Goal: Information Seeking & Learning: Compare options

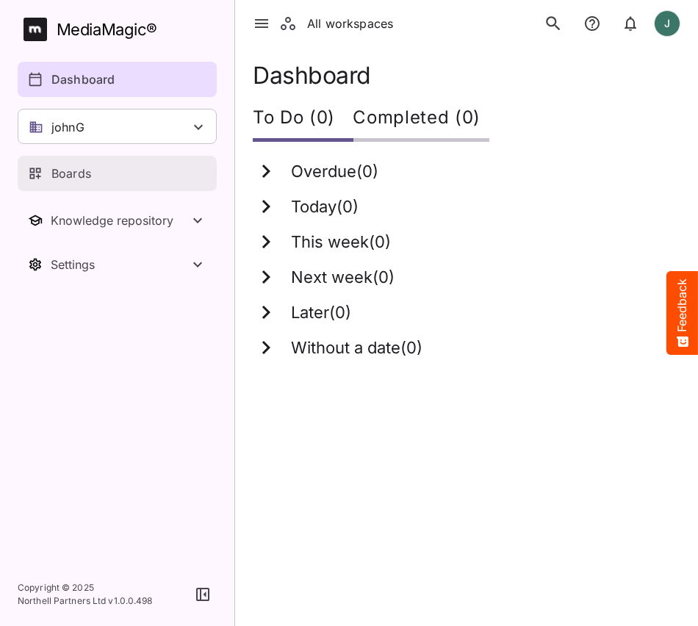
click at [107, 167] on div "Boards" at bounding box center [118, 174] width 180 height 18
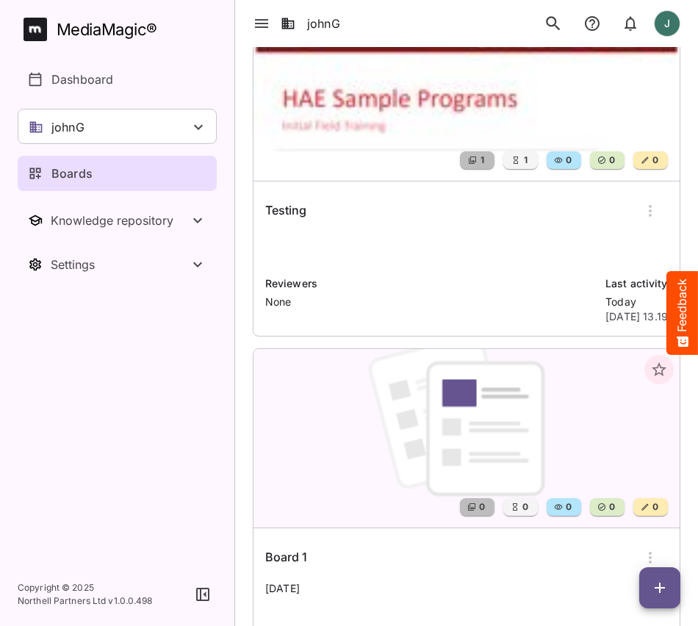
scroll to position [123, 0]
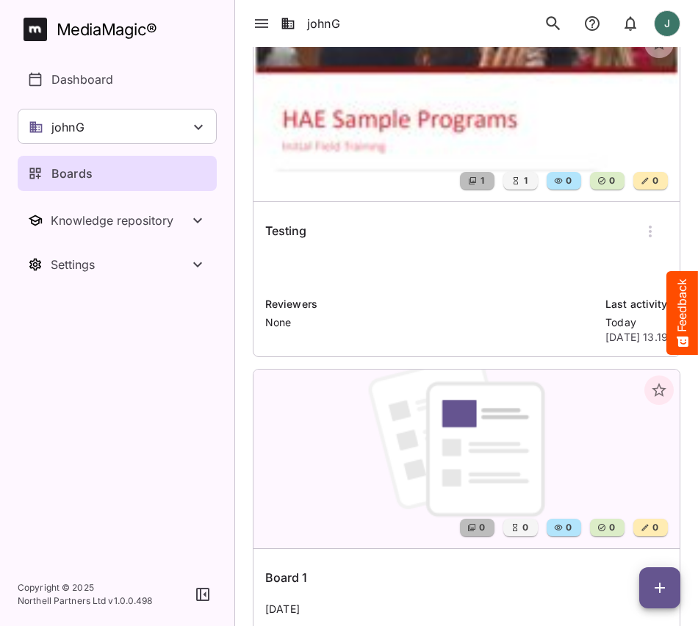
click at [353, 142] on img at bounding box center [466, 112] width 426 height 178
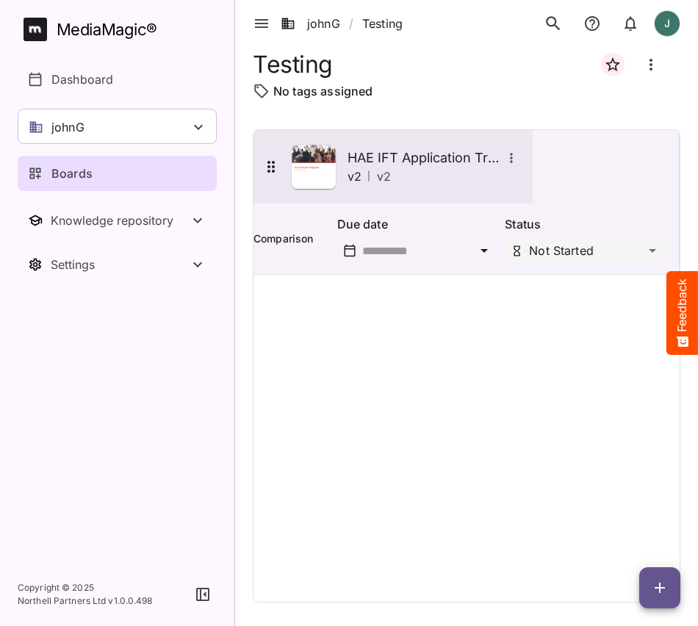
click at [336, 173] on img at bounding box center [314, 167] width 44 height 44
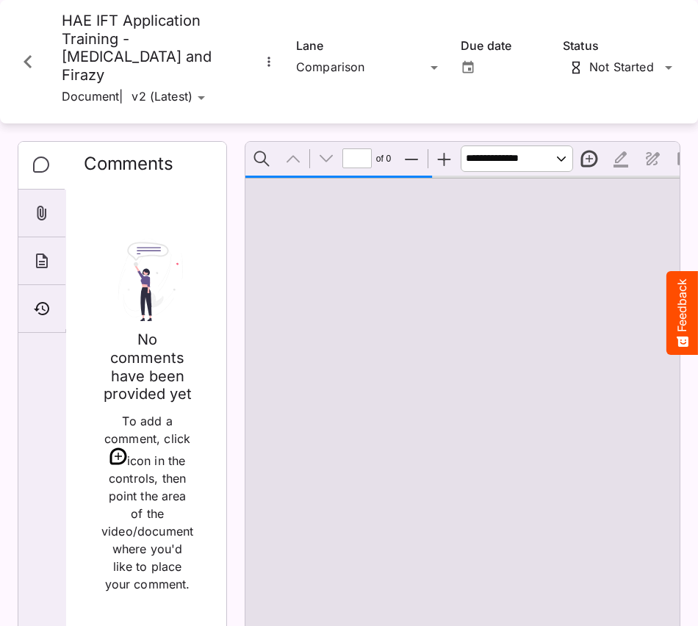
scroll to position [7, 0]
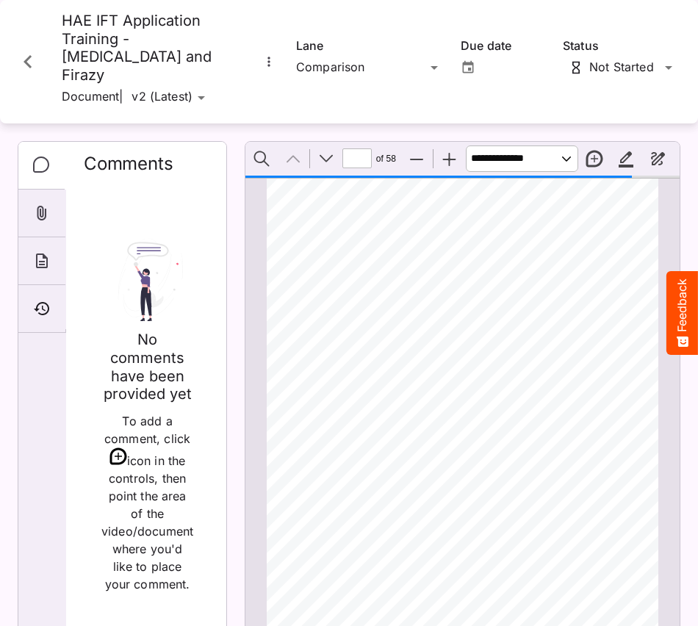
click at [267, 57] on icon "More options for HAE IFT Application Training - Takhzyro and Firazy" at bounding box center [268, 61] width 15 height 15
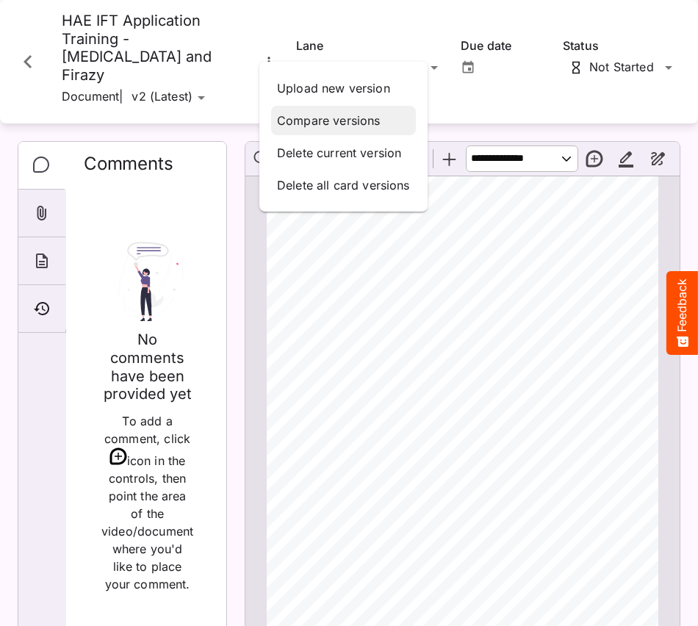
click at [325, 116] on p "Compare versions" at bounding box center [343, 121] width 133 height 18
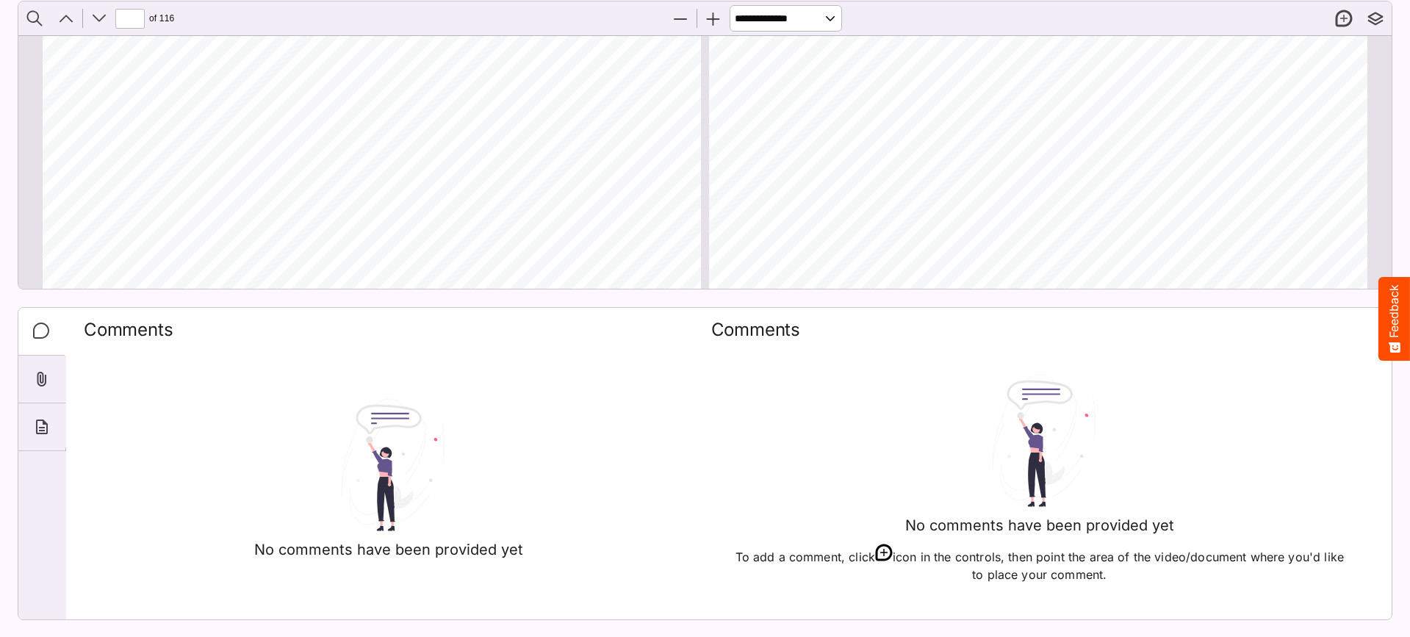
scroll to position [22616, 0]
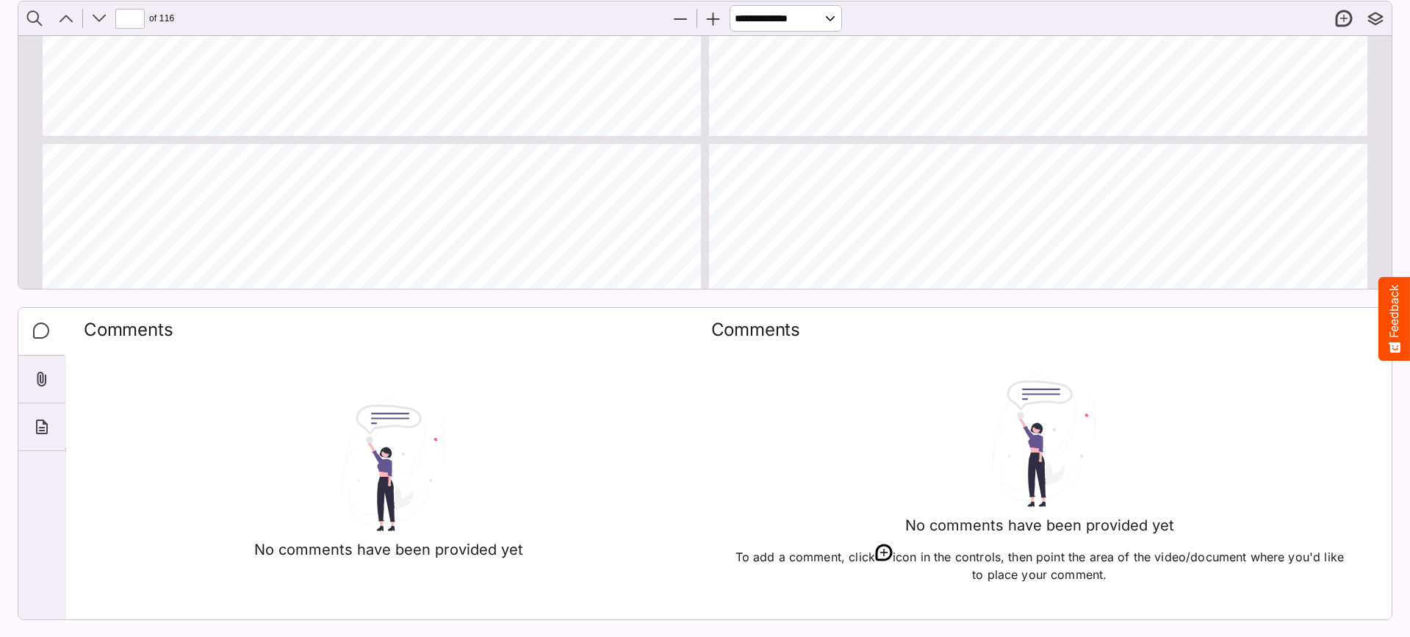
type input "**"
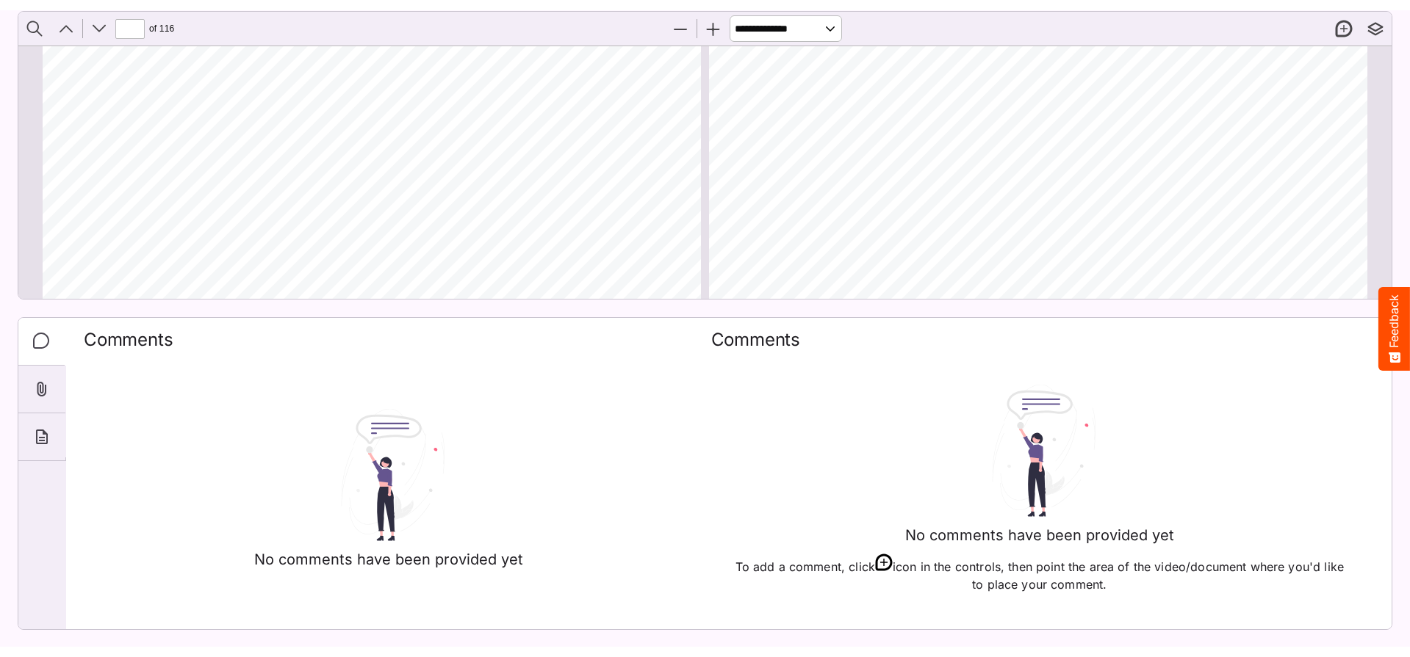
scroll to position [82, 0]
